Goal: Information Seeking & Learning: Learn about a topic

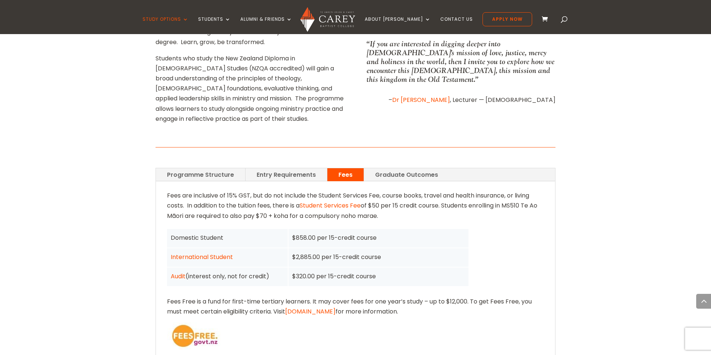
scroll to position [450, 0]
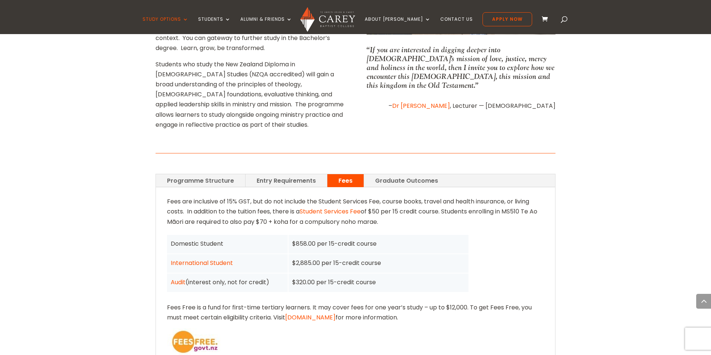
click at [382, 174] on link "Graduate Outcomes" at bounding box center [406, 180] width 85 height 13
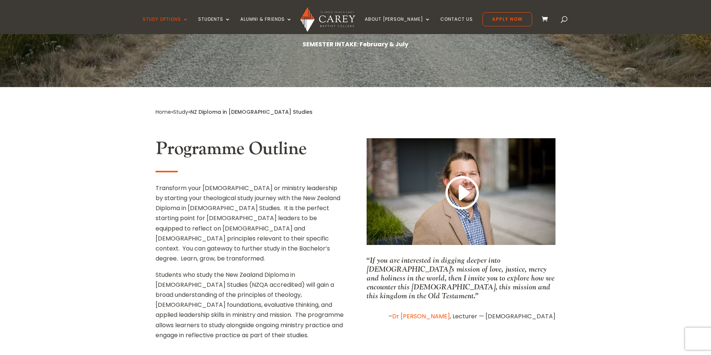
scroll to position [0, 0]
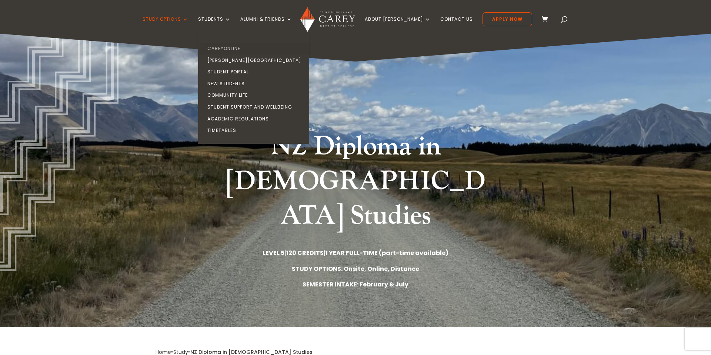
click at [239, 49] on link "CareyOnline" at bounding box center [255, 49] width 111 height 12
click at [237, 85] on link "New Students" at bounding box center [255, 84] width 111 height 12
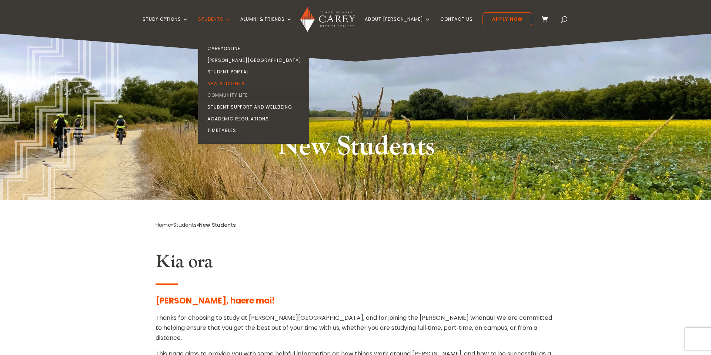
click at [251, 97] on link "Community Life" at bounding box center [255, 95] width 111 height 12
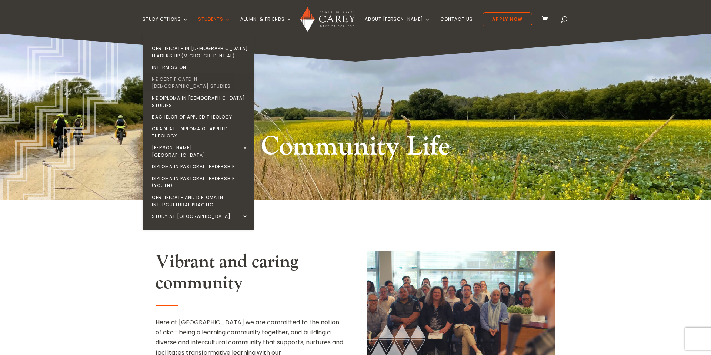
click at [203, 79] on link "NZ Certificate in [DEMOGRAPHIC_DATA] Studies" at bounding box center [199, 82] width 111 height 19
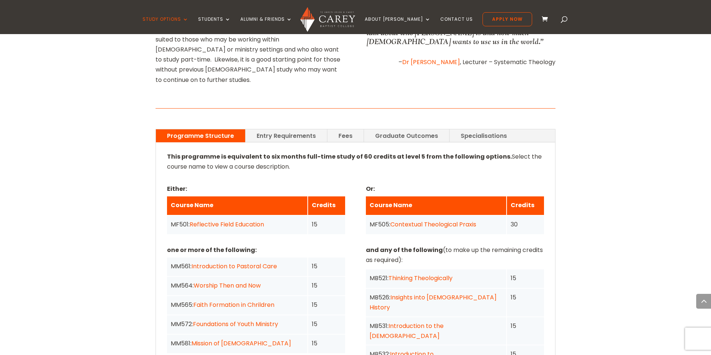
scroll to position [492, 0]
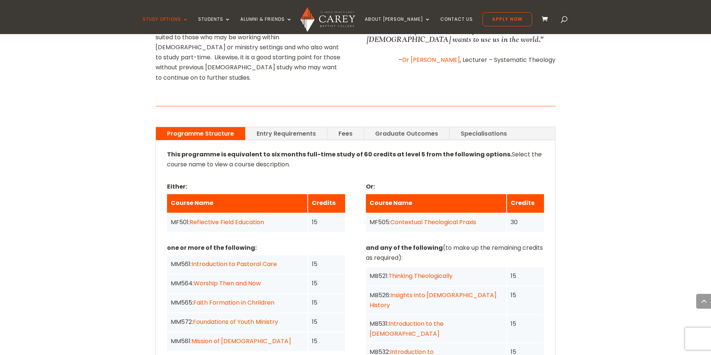
click at [347, 127] on link "Fees" at bounding box center [345, 133] width 36 height 13
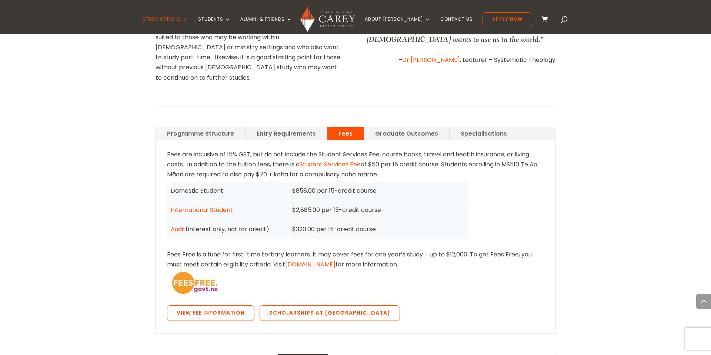
click at [278, 127] on link "Entry Requirements" at bounding box center [285, 133] width 81 height 13
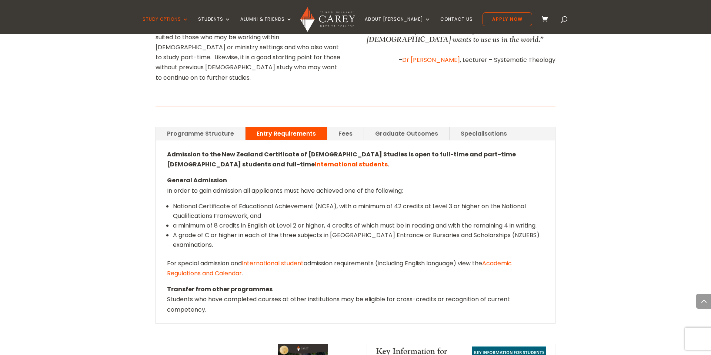
click at [227, 127] on link "Programme Structure" at bounding box center [200, 133] width 89 height 13
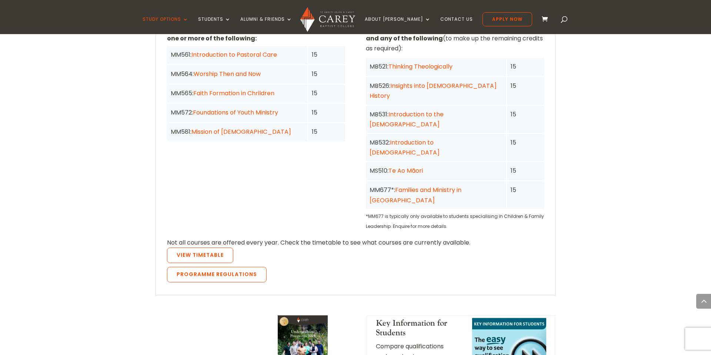
scroll to position [707, 0]
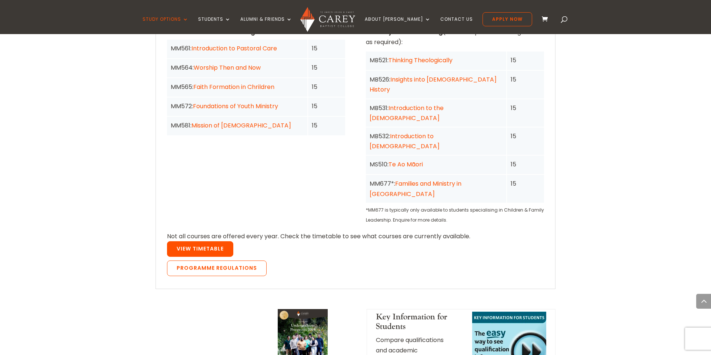
click at [205, 241] on link "View Timetable" at bounding box center [200, 249] width 66 height 16
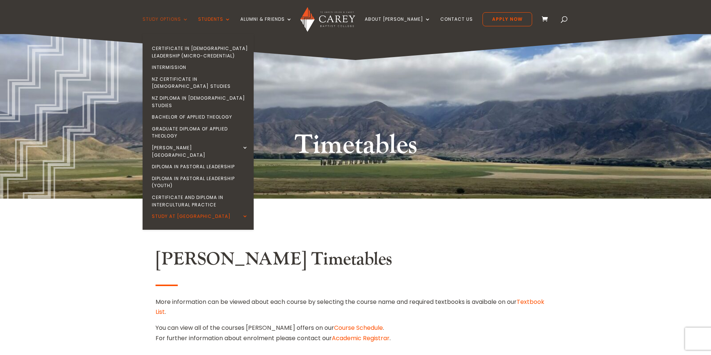
scroll to position [6, 0]
